Goal: Transaction & Acquisition: Download file/media

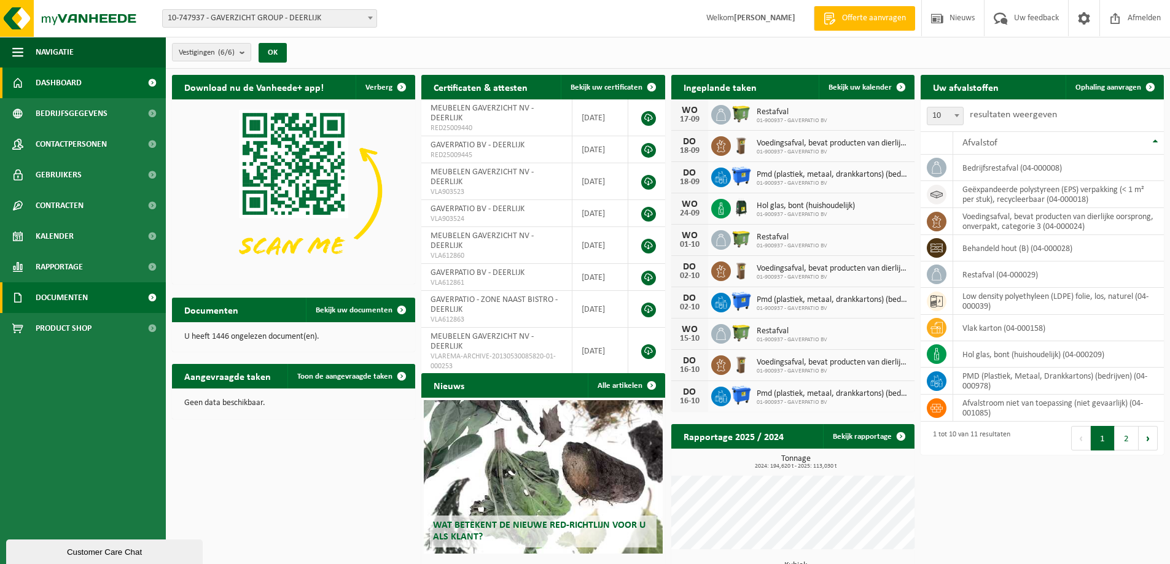
click at [66, 302] on span "Documenten" at bounding box center [62, 297] width 52 height 31
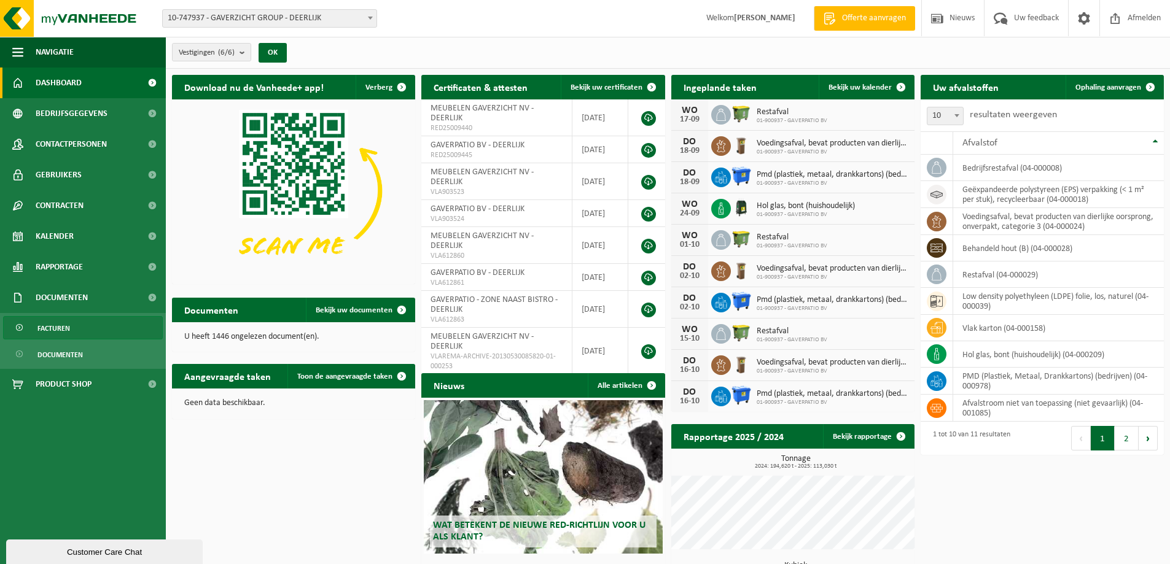
click at [60, 325] on span "Facturen" at bounding box center [53, 328] width 33 height 23
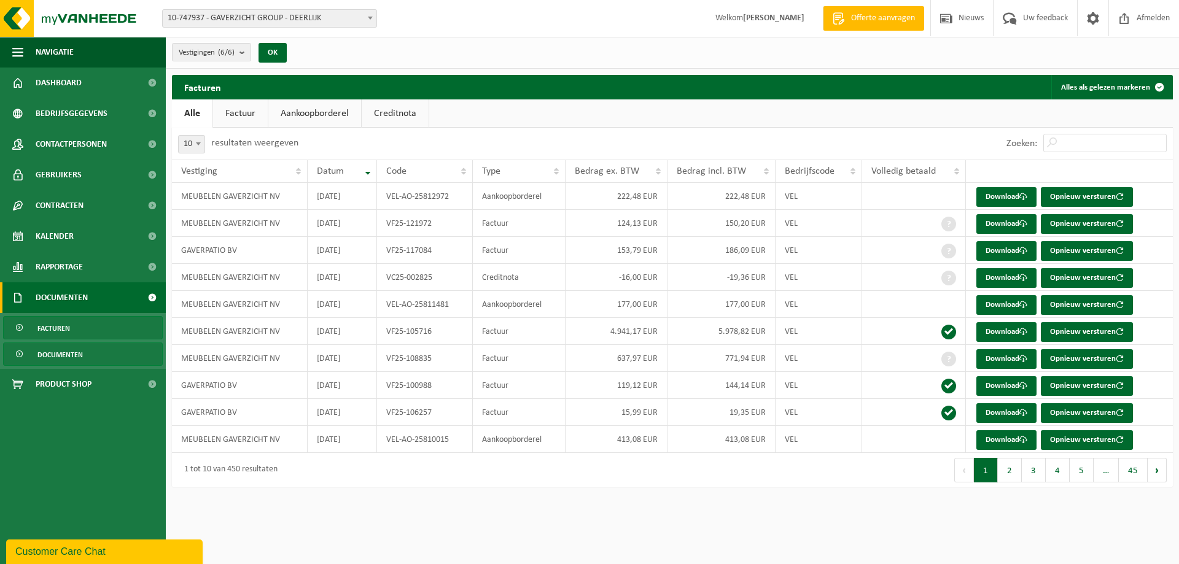
click at [84, 356] on link "Documenten" at bounding box center [83, 354] width 160 height 23
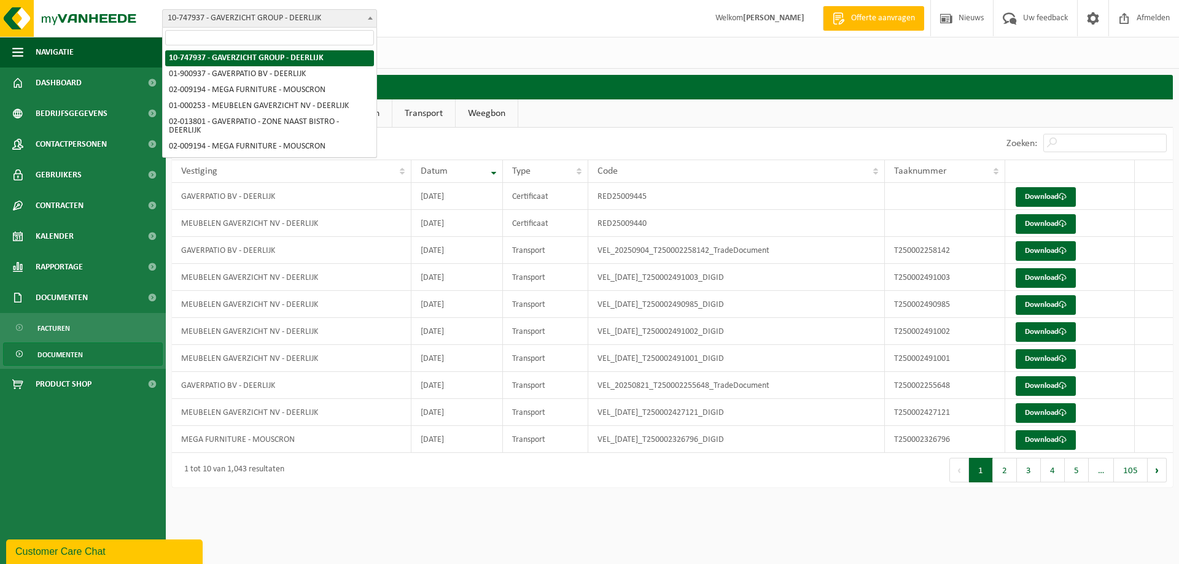
click at [274, 20] on span "10-747937 - GAVERZICHT GROUP - DEERLIJK" at bounding box center [270, 18] width 214 height 17
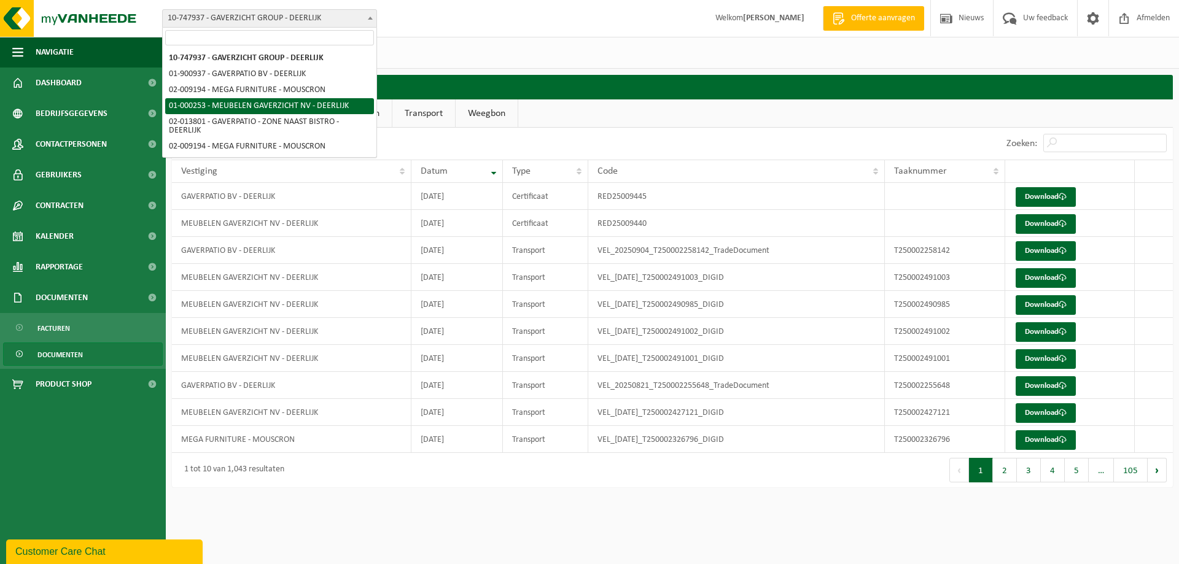
select select "29"
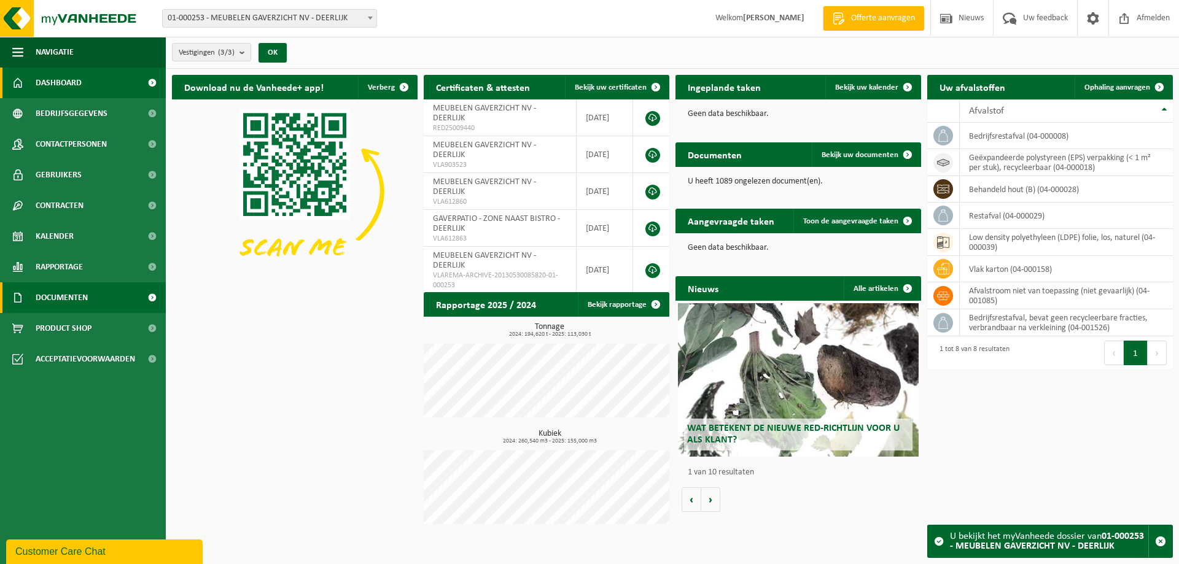
click at [85, 298] on span "Documenten" at bounding box center [62, 297] width 52 height 31
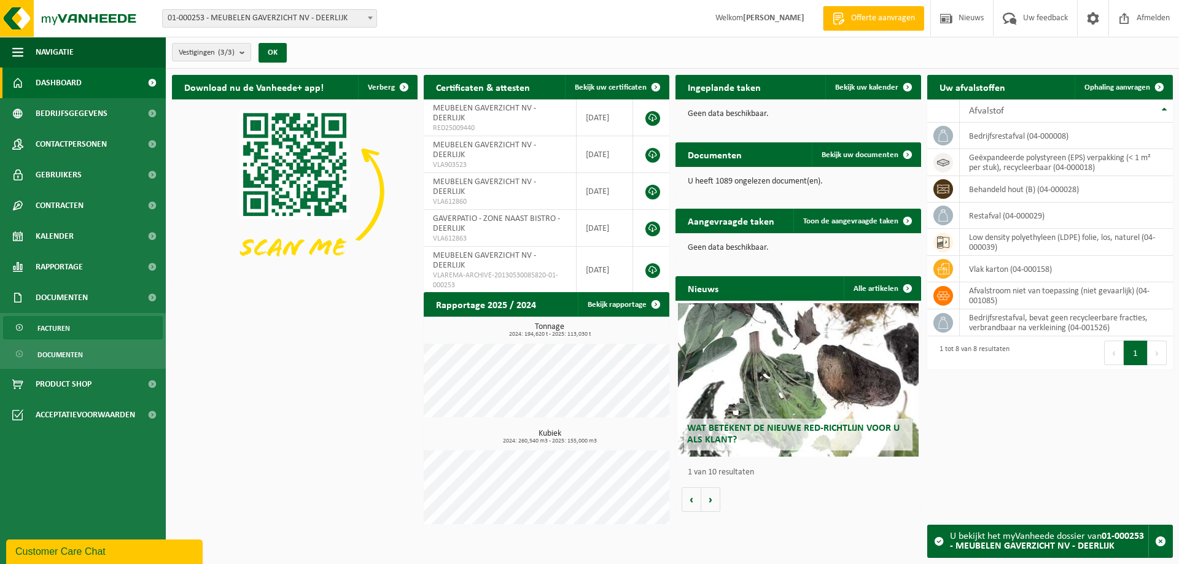
click at [64, 324] on span "Facturen" at bounding box center [53, 328] width 33 height 23
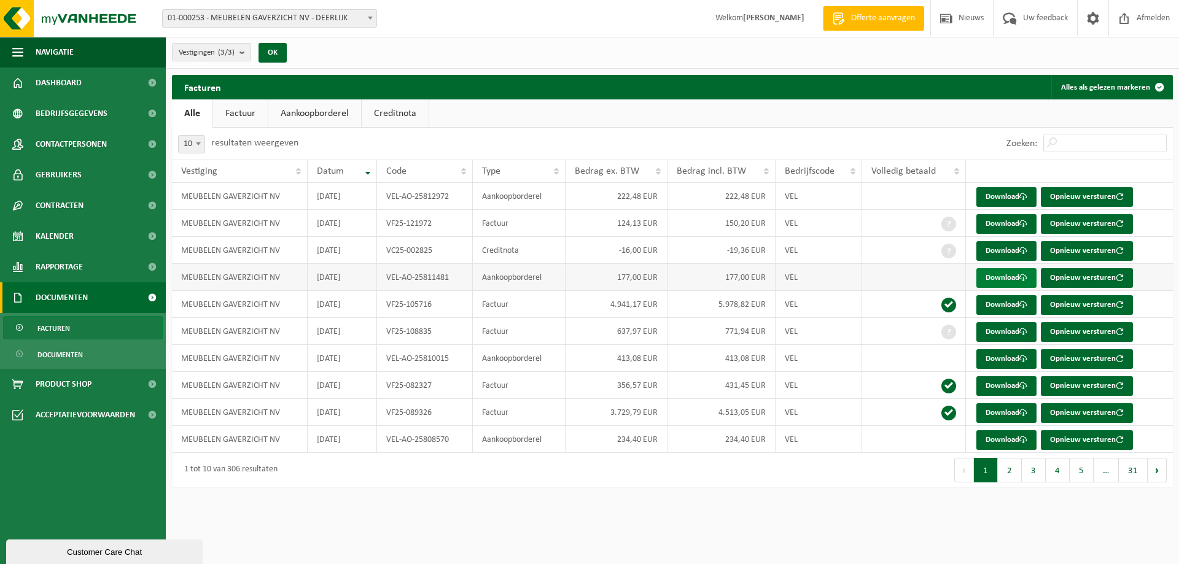
click at [1007, 280] on link "Download" at bounding box center [1006, 278] width 60 height 20
click at [111, 235] on link "Kalender" at bounding box center [83, 236] width 166 height 31
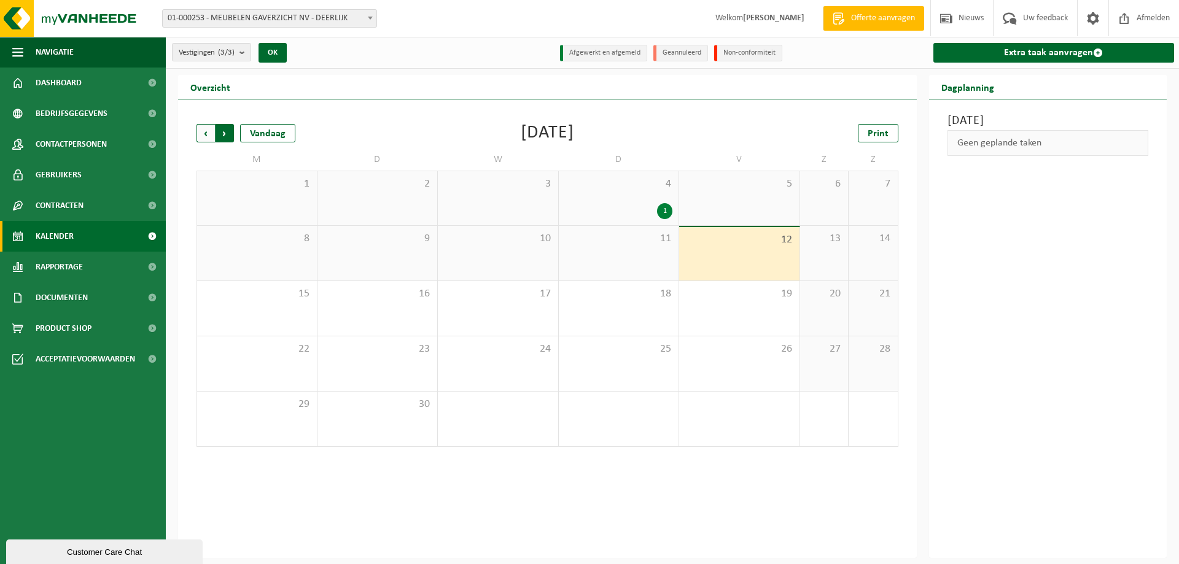
click at [203, 132] on span "Vorige" at bounding box center [206, 133] width 18 height 18
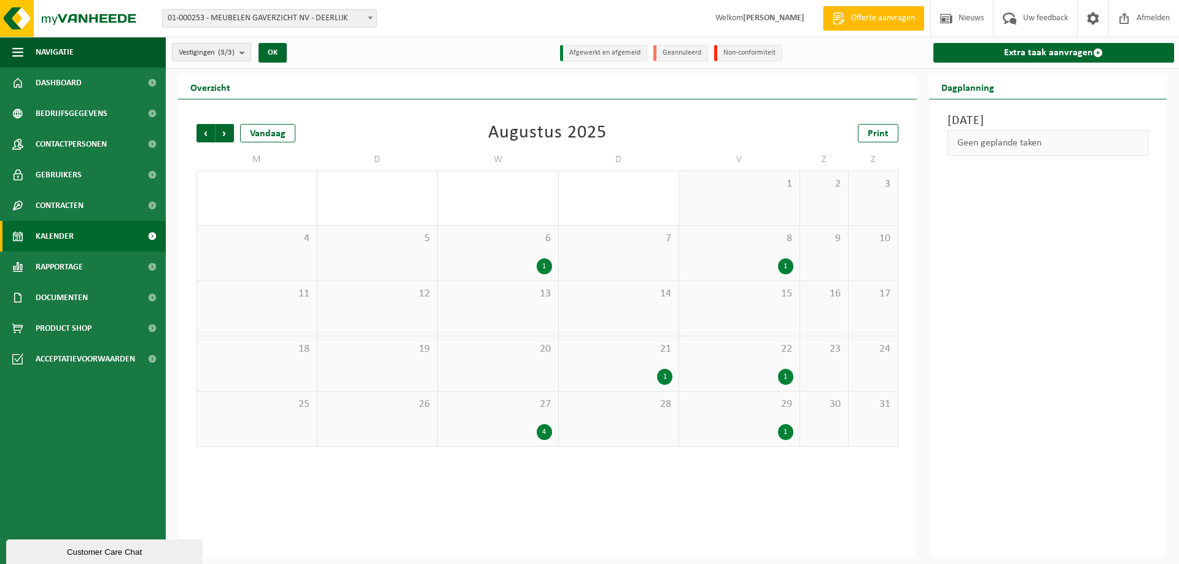
click at [547, 271] on div "1" at bounding box center [544, 267] width 15 height 16
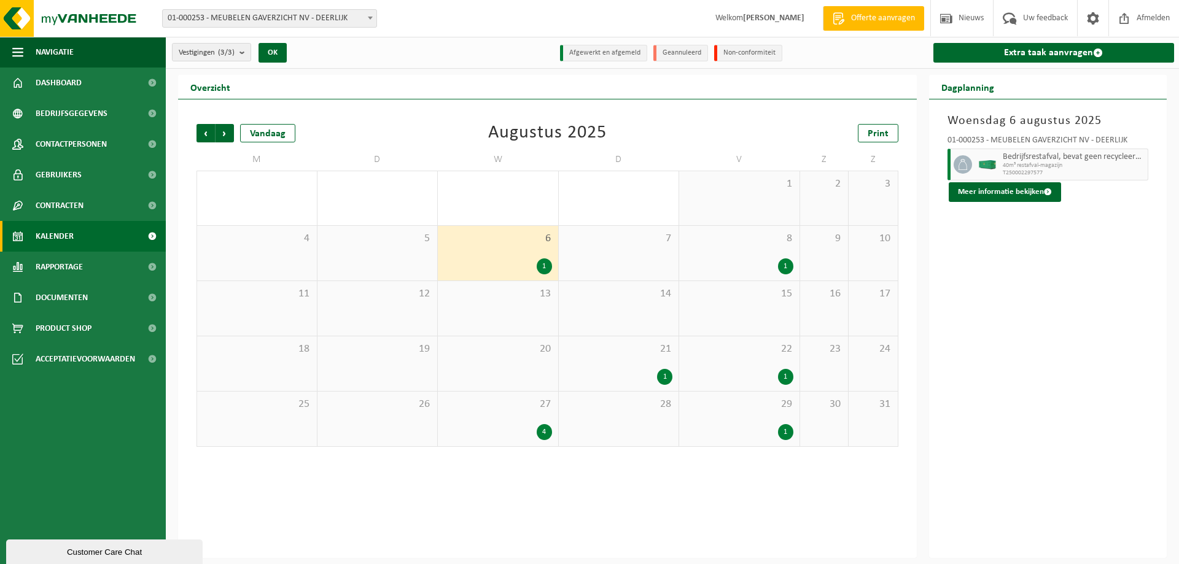
click at [789, 268] on div "1" at bounding box center [785, 267] width 15 height 16
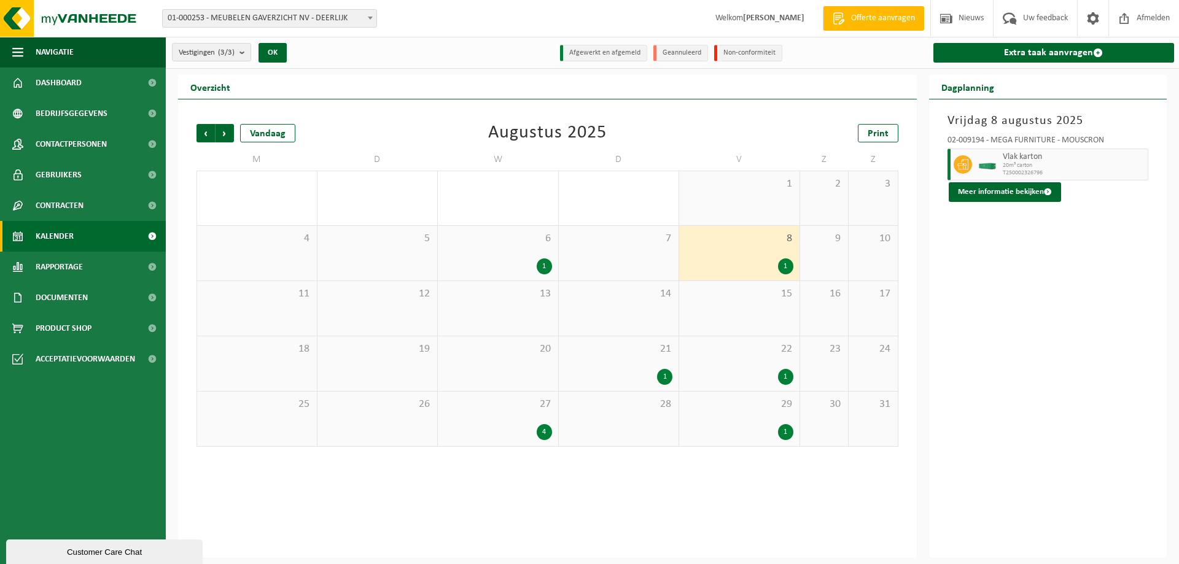
click at [664, 381] on div "1" at bounding box center [664, 377] width 15 height 16
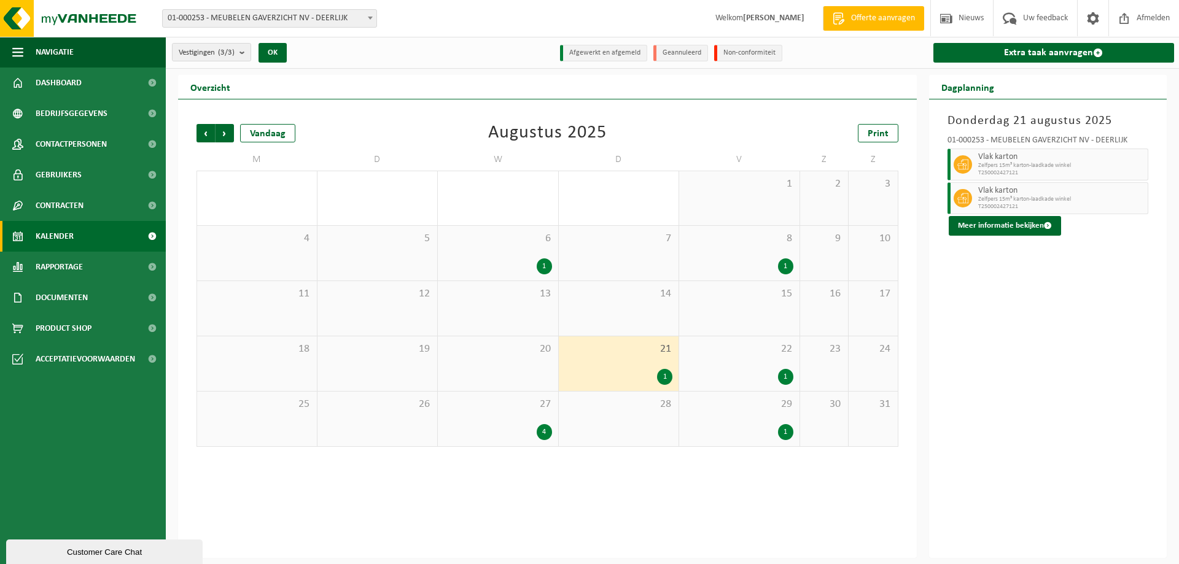
click at [787, 372] on div "1" at bounding box center [785, 377] width 15 height 16
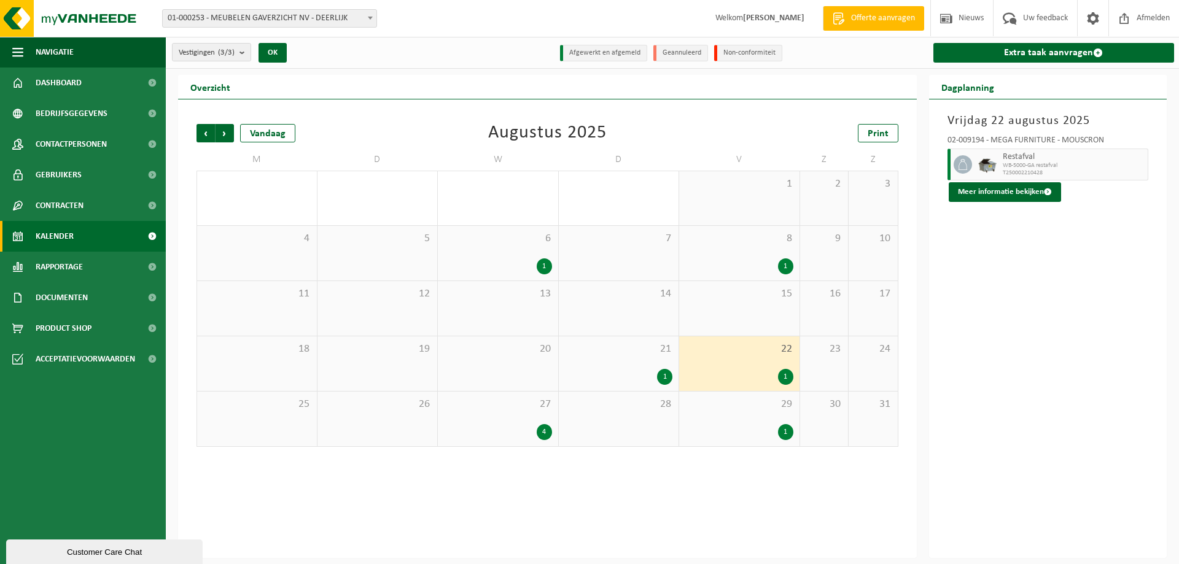
click at [541, 428] on div "4" at bounding box center [544, 432] width 15 height 16
